Goal: Complete Application Form: Complete application form

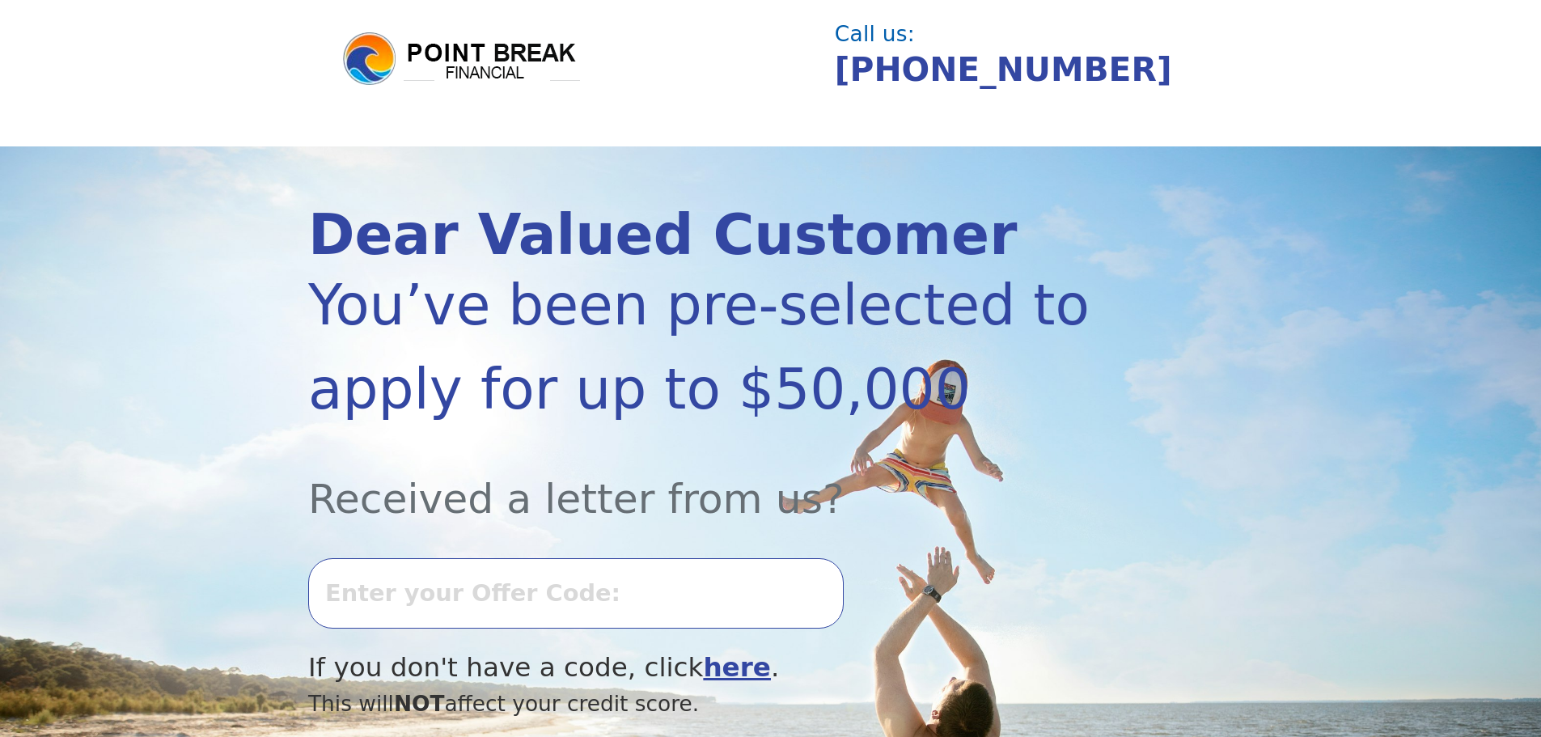
scroll to position [162, 0]
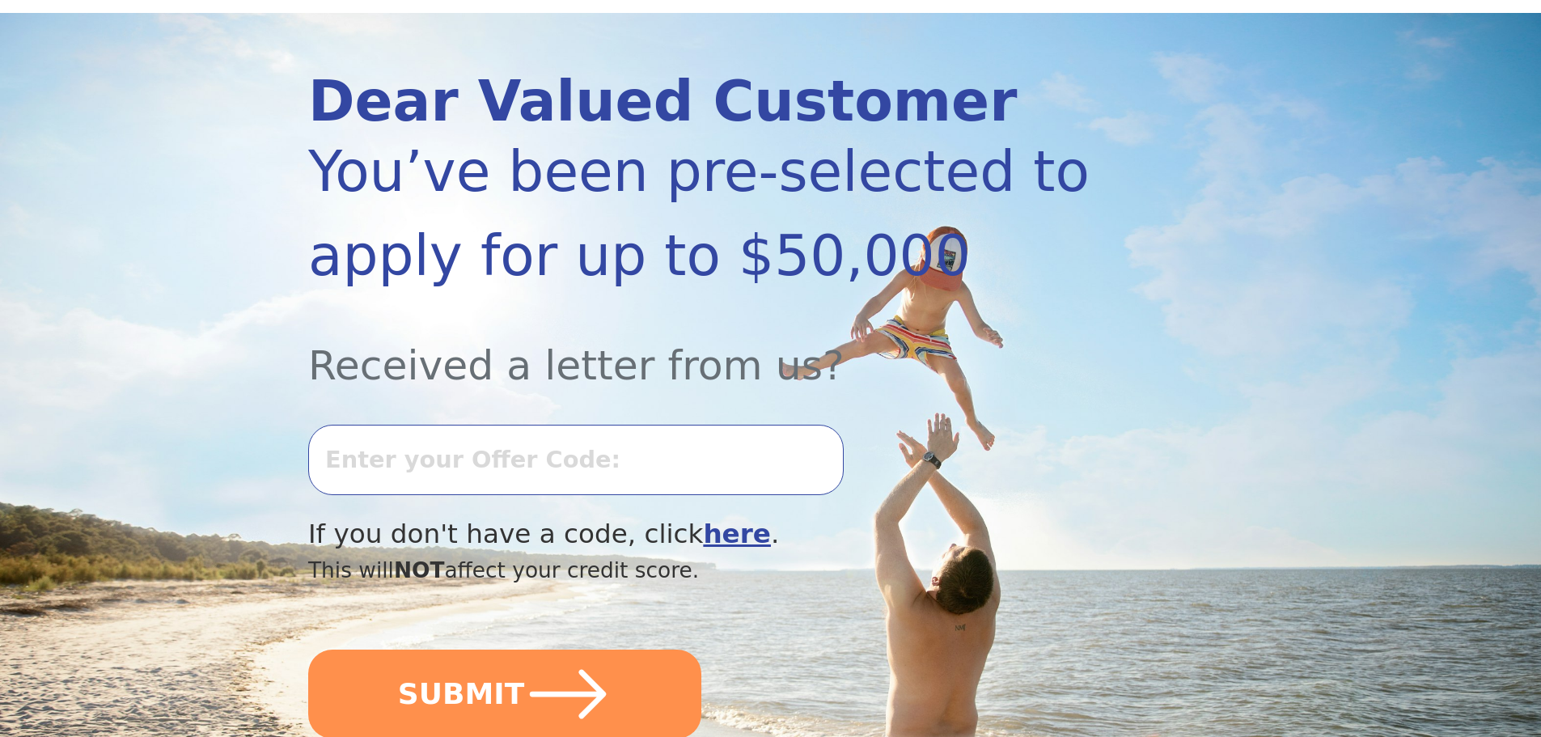
click at [663, 452] on input "text" at bounding box center [576, 460] width 536 height 70
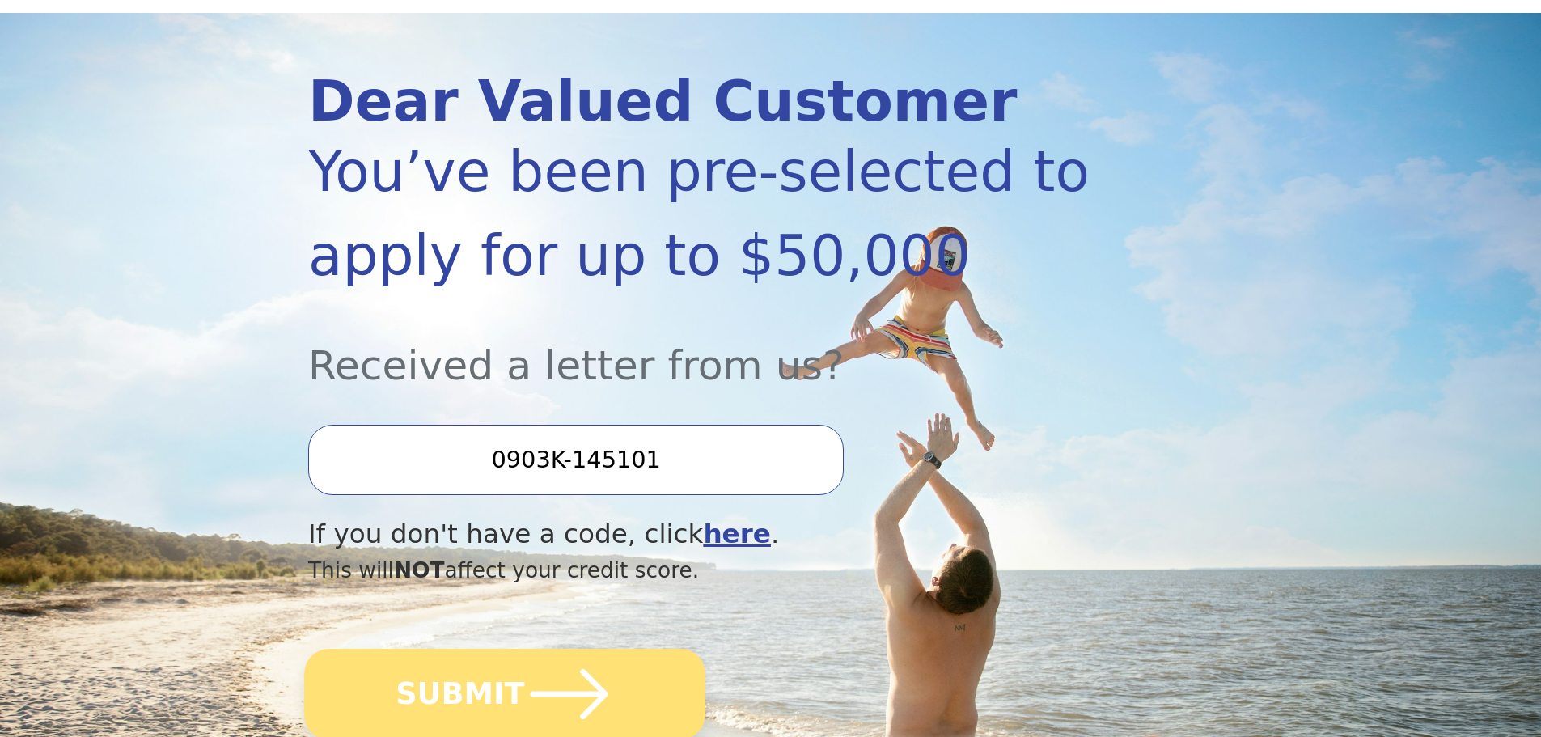
type input "0903K-145101"
click at [616, 698] on button "SUBMIT" at bounding box center [504, 694] width 401 height 91
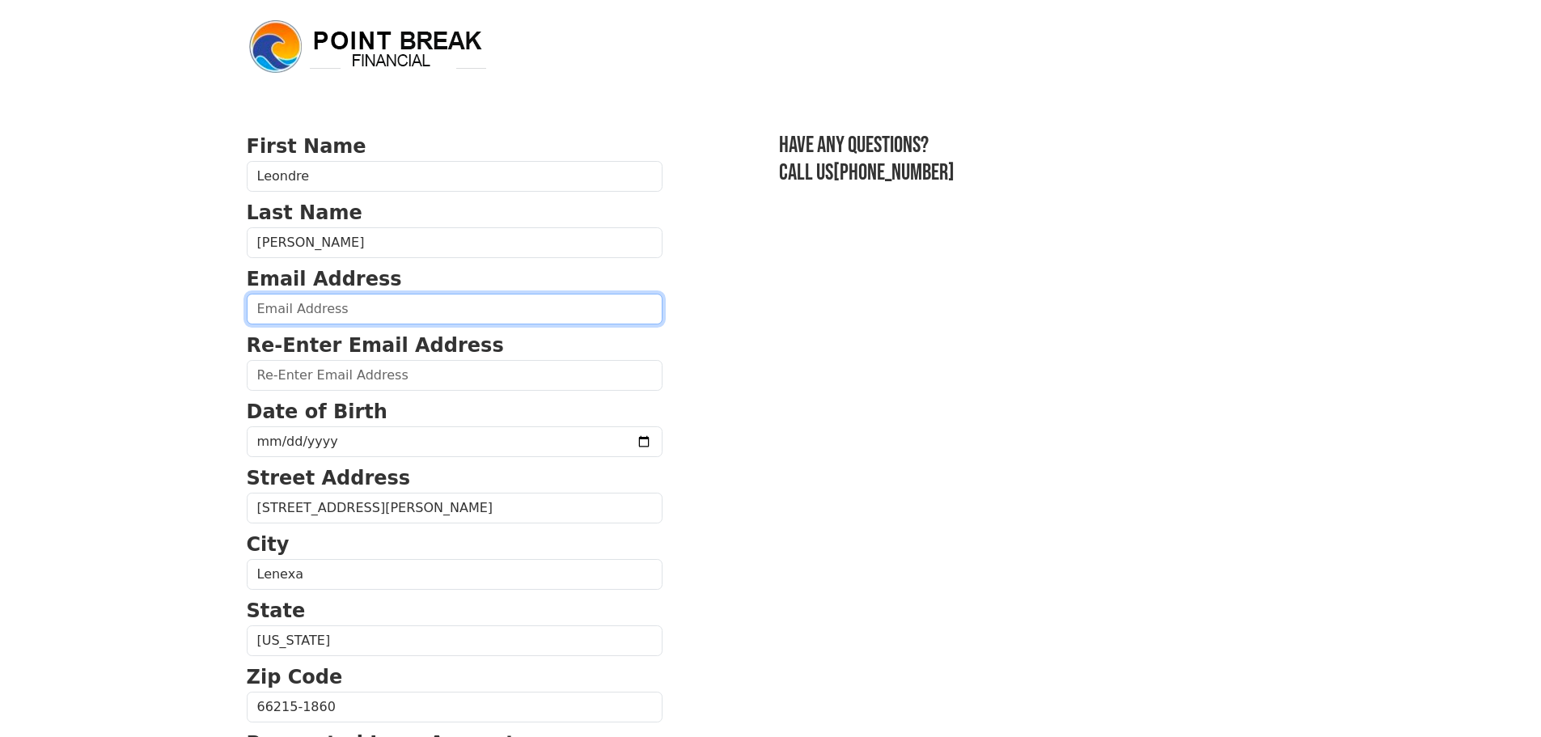
click at [420, 318] on input "email" at bounding box center [455, 309] width 416 height 31
type input "leondreedwardsllc@gmail.com"
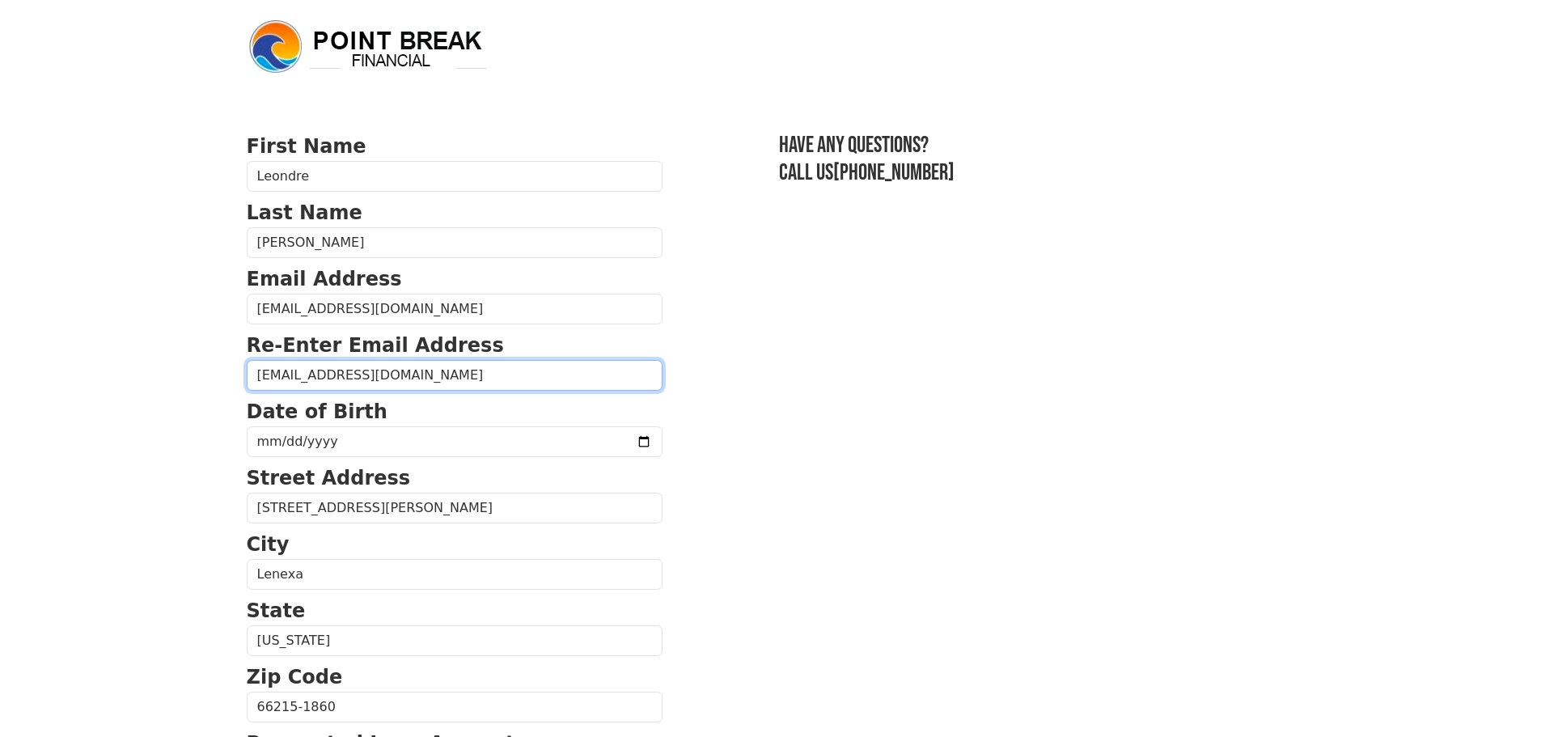
type input "leondreedwardsllc@gmail.com"
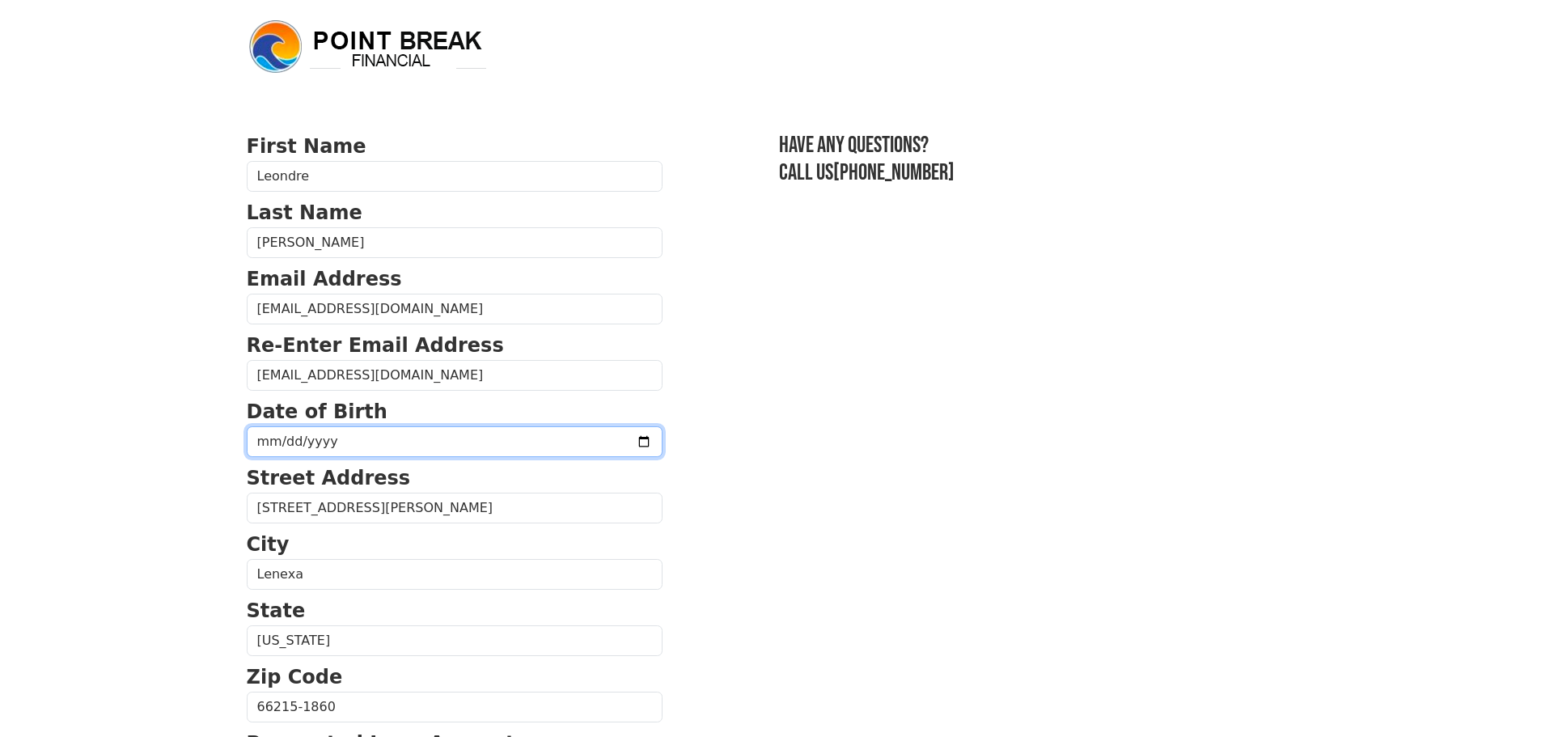
click at [263, 438] on input "date" at bounding box center [455, 441] width 416 height 31
type input "1995-05-28"
click at [717, 468] on section "First Name Leondre Last Name Edwards Email Address leondreedwardsllc@gmail.com …" at bounding box center [771, 709] width 1048 height 1154
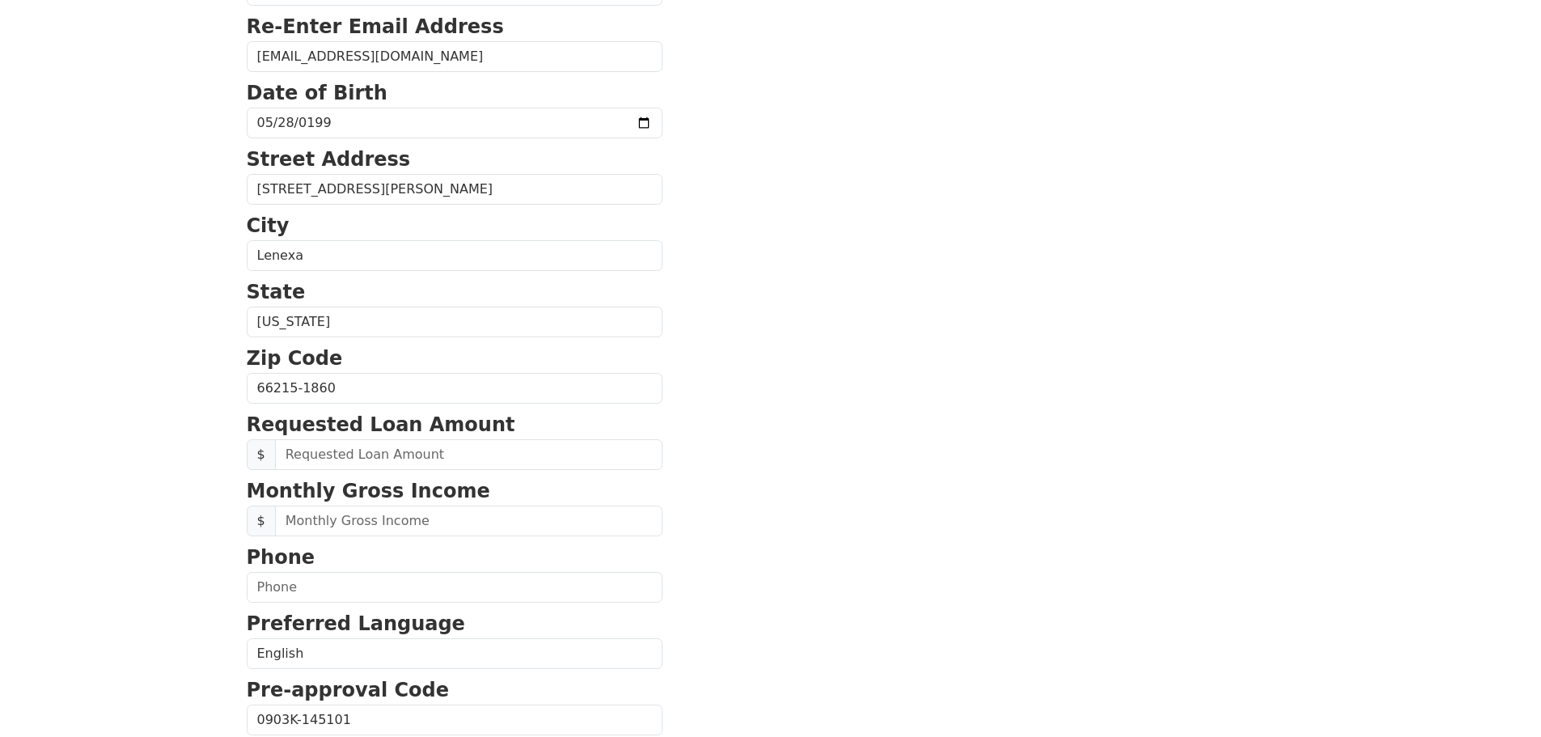
scroll to position [324, 0]
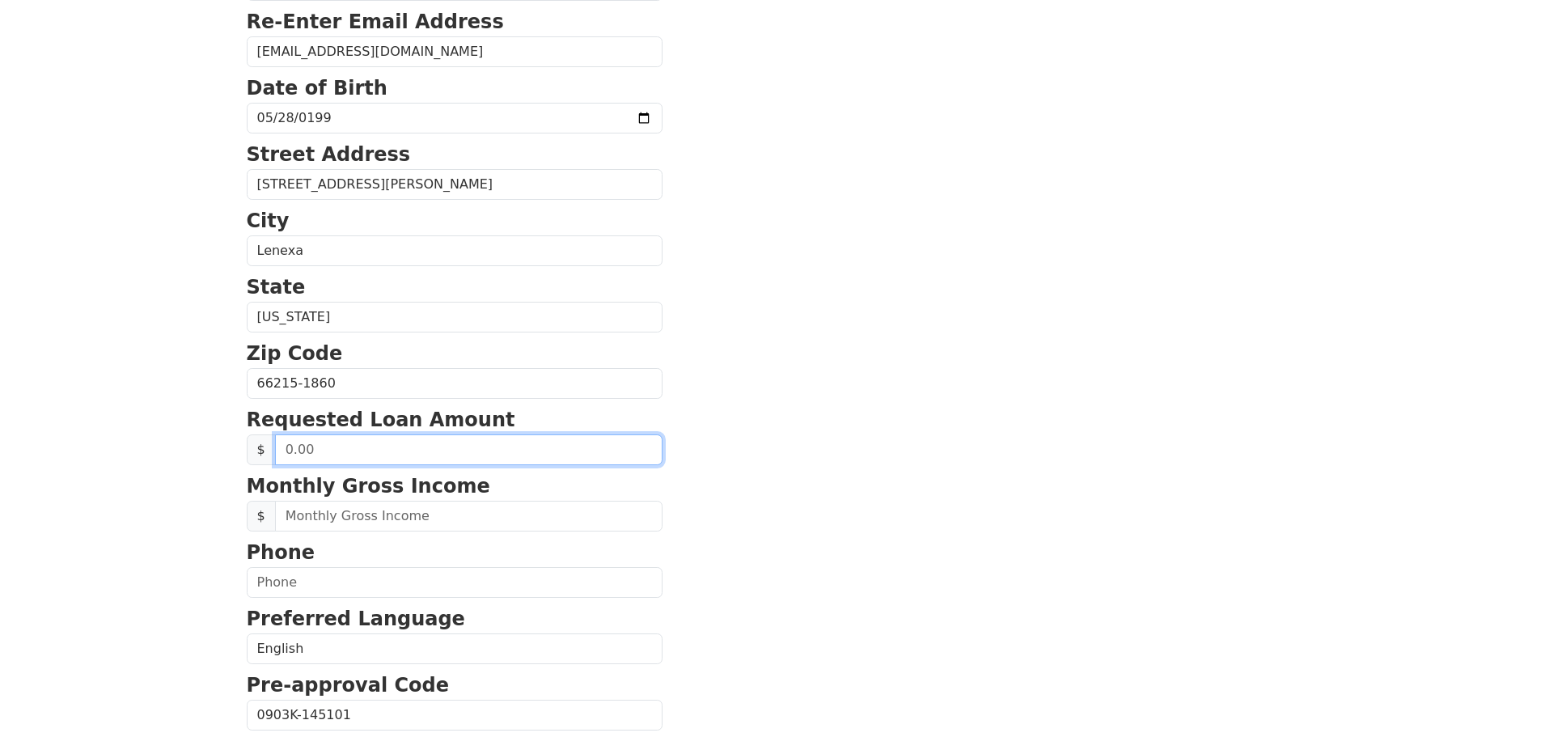
click at [548, 442] on input "text" at bounding box center [468, 449] width 387 height 31
type input "50,000.00"
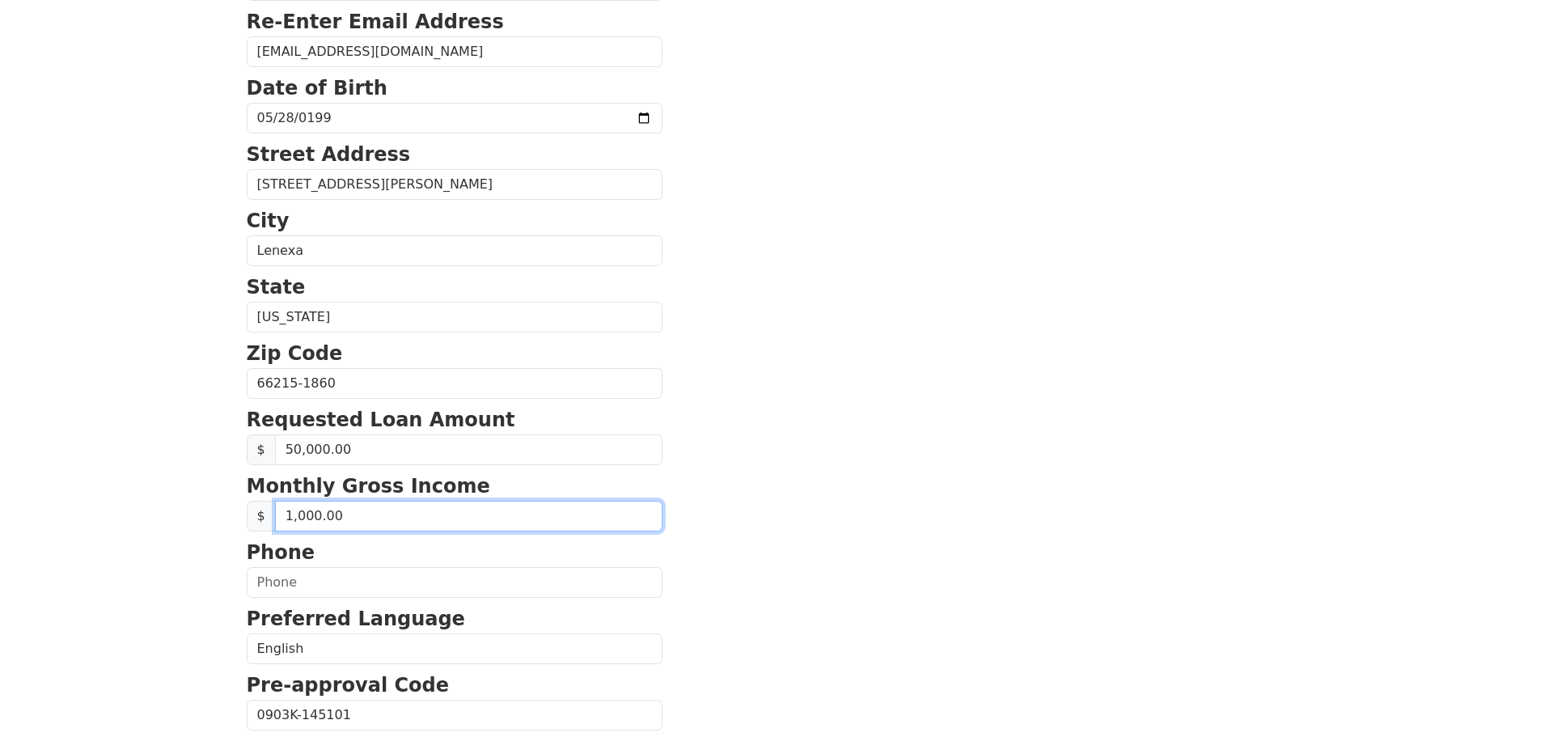
type input "10,000.00"
click at [872, 565] on section "First Name Leondre Last Name Edwards Email Address leondreedwardsllc@gmail.com …" at bounding box center [771, 385] width 1048 height 1154
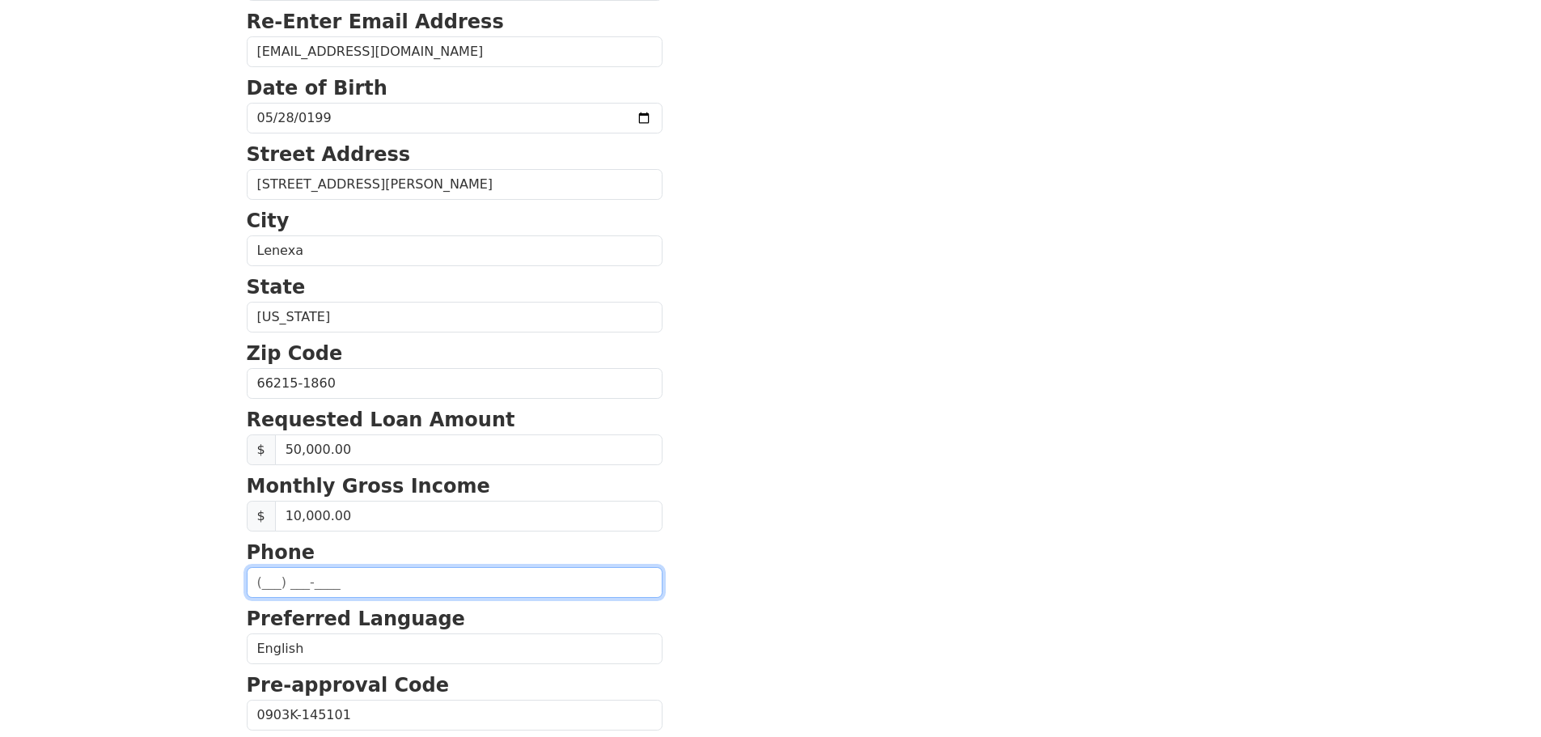
click at [501, 571] on input "text" at bounding box center [455, 582] width 416 height 31
type input "(913) 575-0819"
click at [1049, 558] on section "First Name Leondre Last Name Edwards Email Address leondreedwardsllc@gmail.com …" at bounding box center [771, 385] width 1048 height 1154
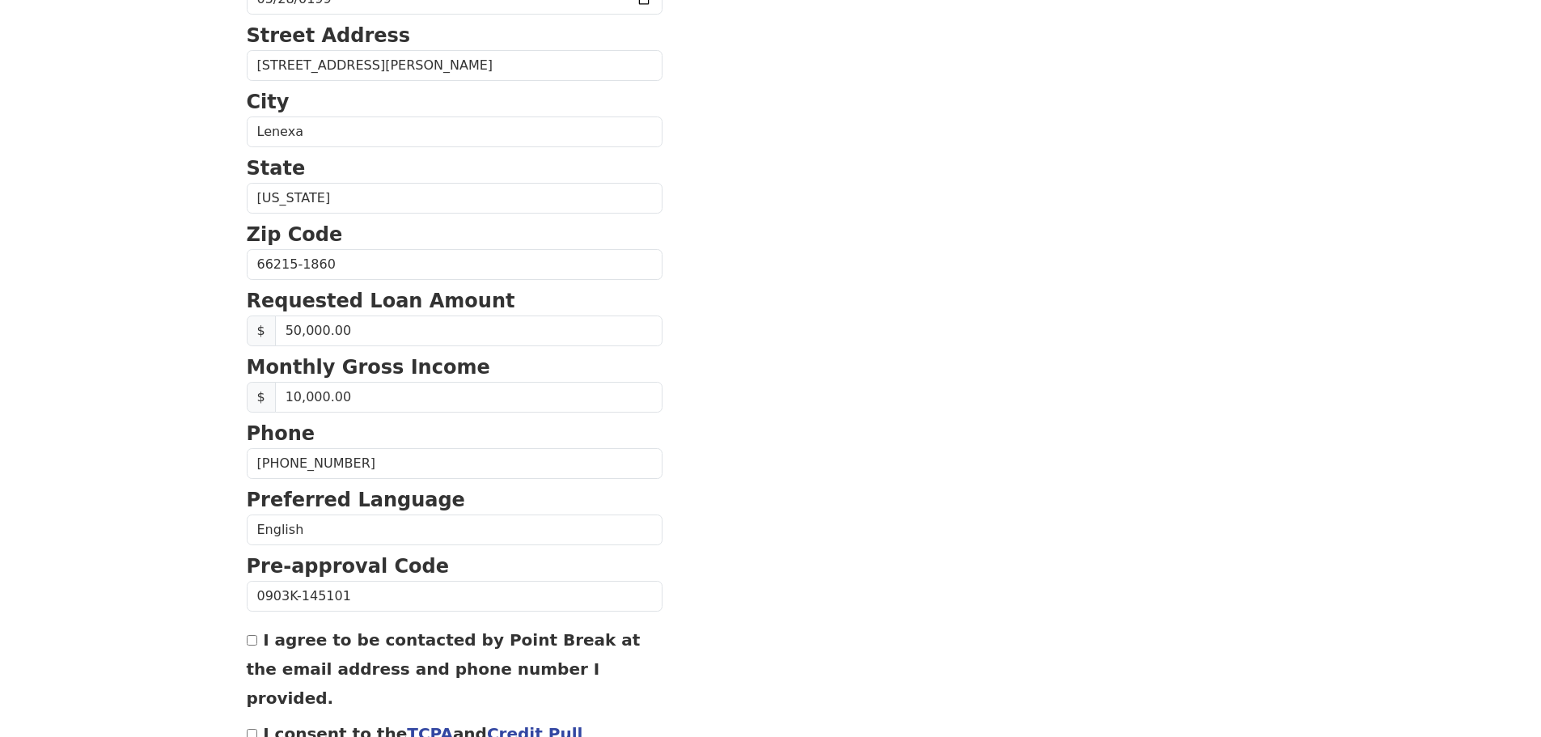
scroll to position [485, 0]
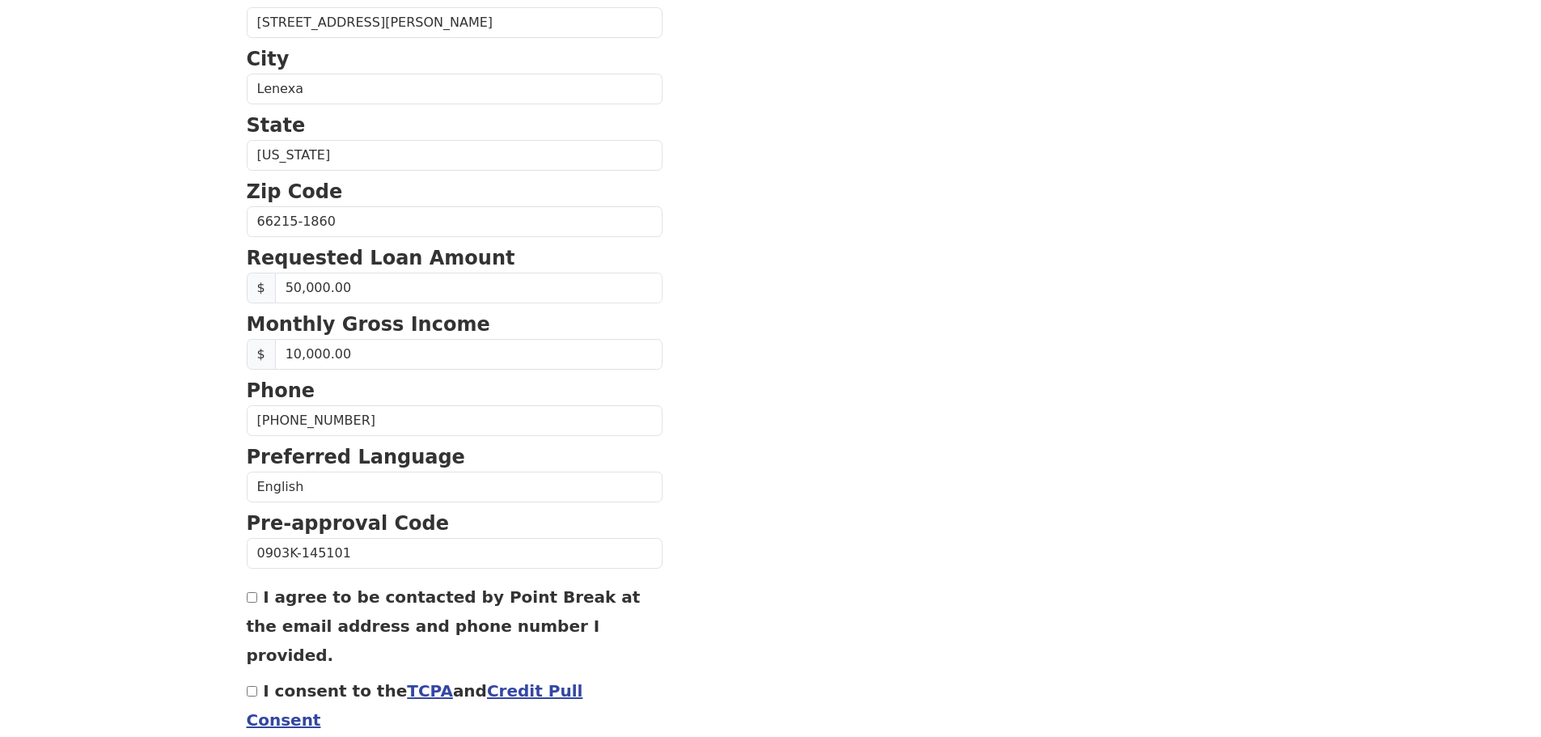
click at [255, 686] on input "I consent to the TCPA and Credit Pull Consent" at bounding box center [252, 691] width 11 height 11
checkbox input "true"
click at [252, 603] on input "I agree to be contacted by Point Break at the email address and phone number I …" at bounding box center [252, 597] width 11 height 11
checkbox input "true"
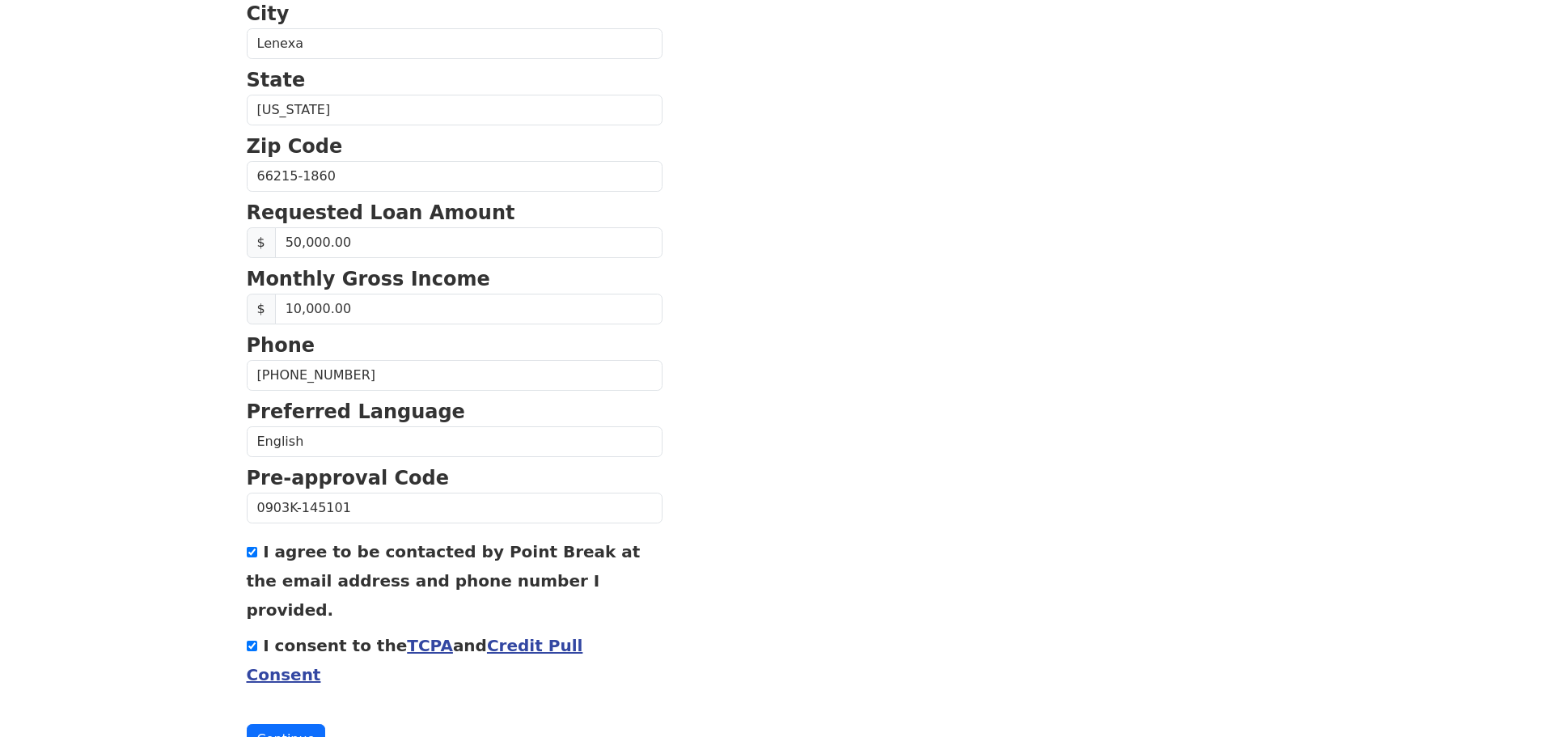
scroll to position [551, 0]
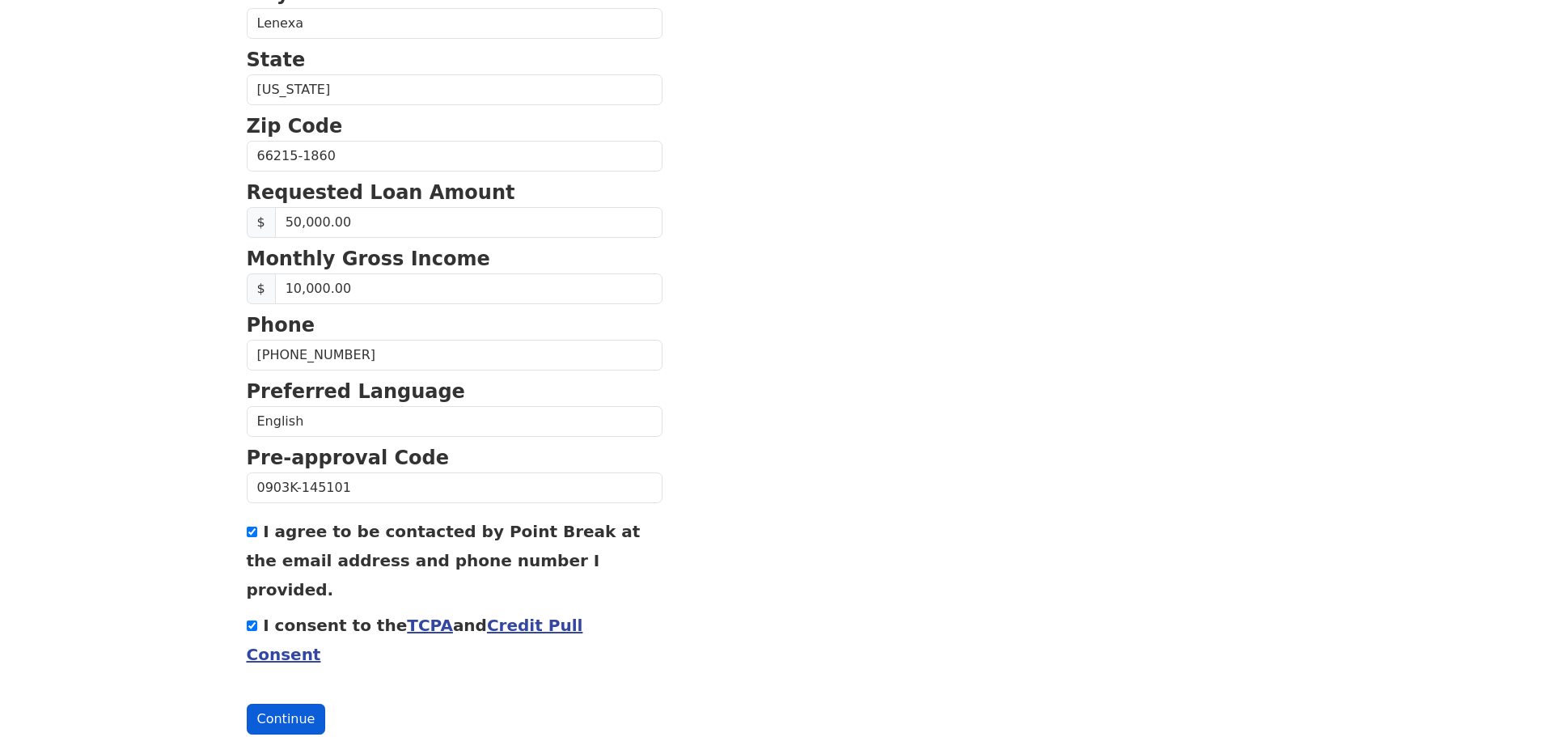
click at [294, 704] on button "Continue" at bounding box center [286, 719] width 79 height 31
